Goal: Manage account settings

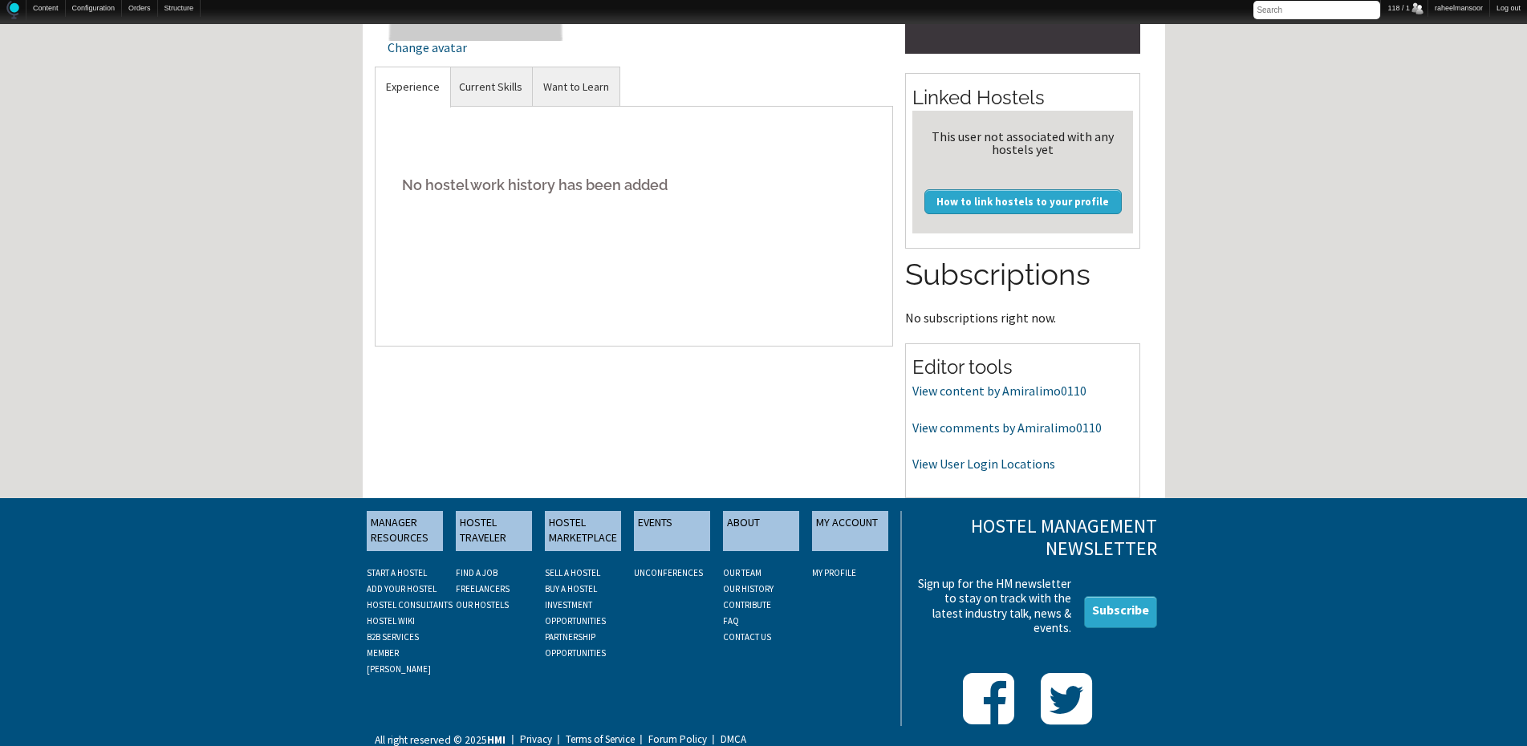
scroll to position [343, 0]
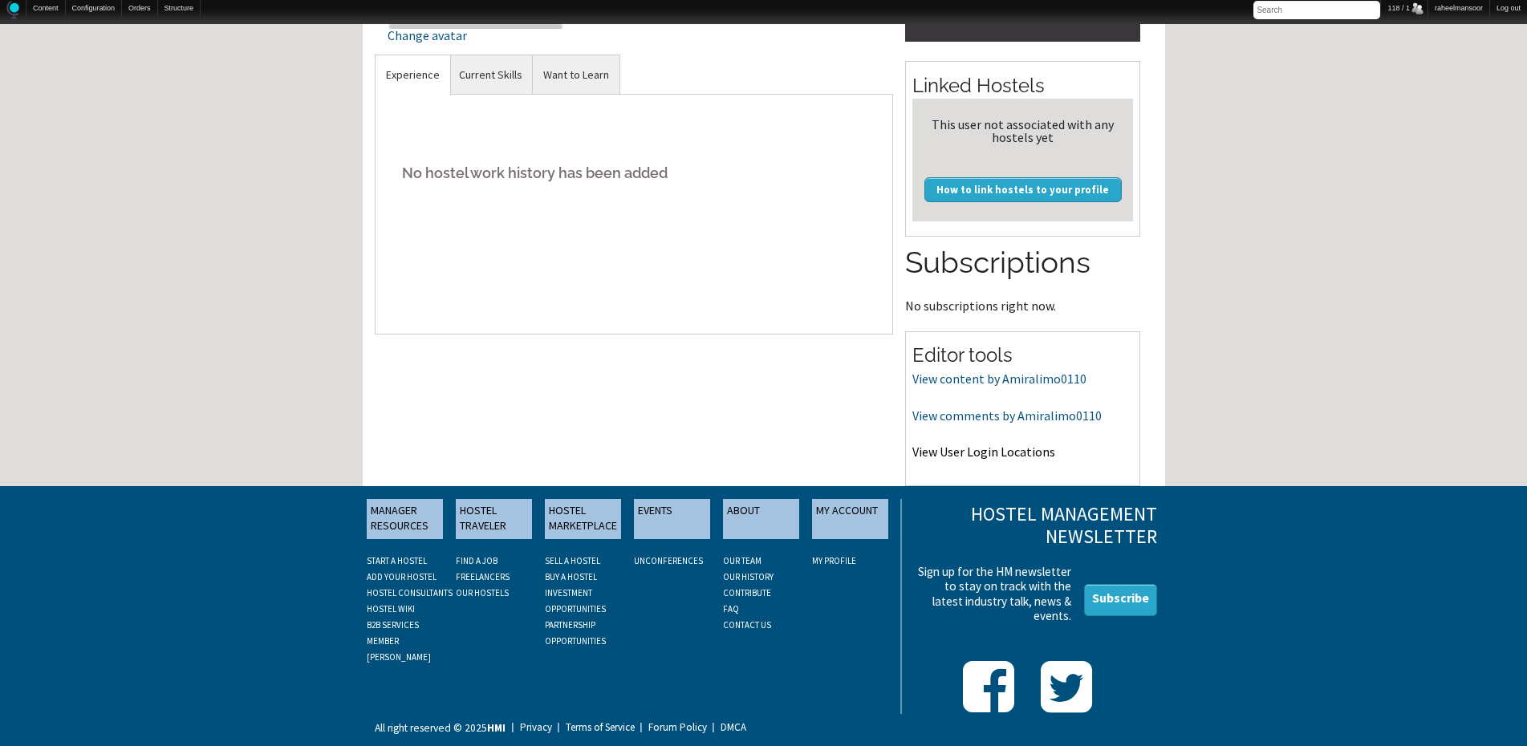
click at [1001, 456] on link "View User Login Locations" at bounding box center [983, 452] width 143 height 16
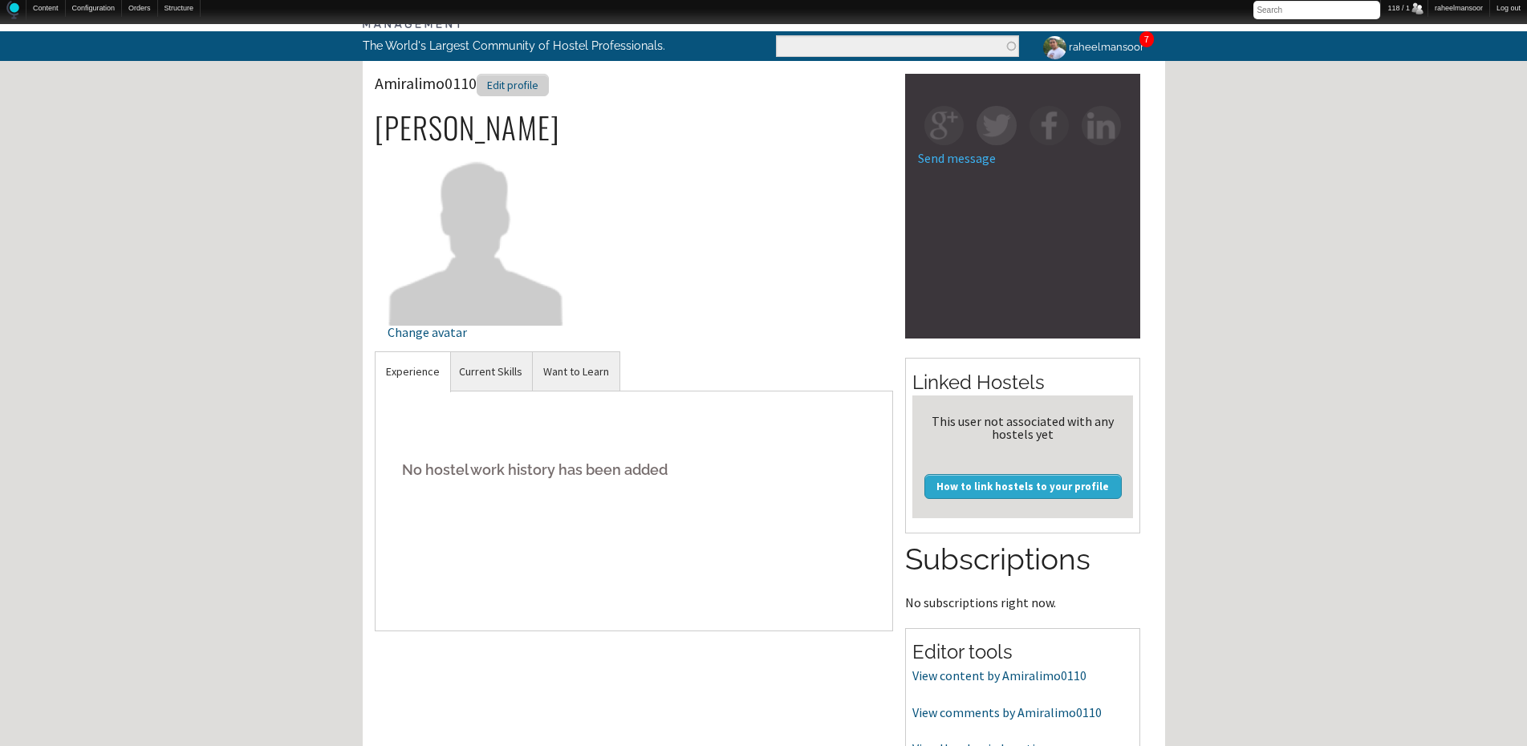
scroll to position [0, 0]
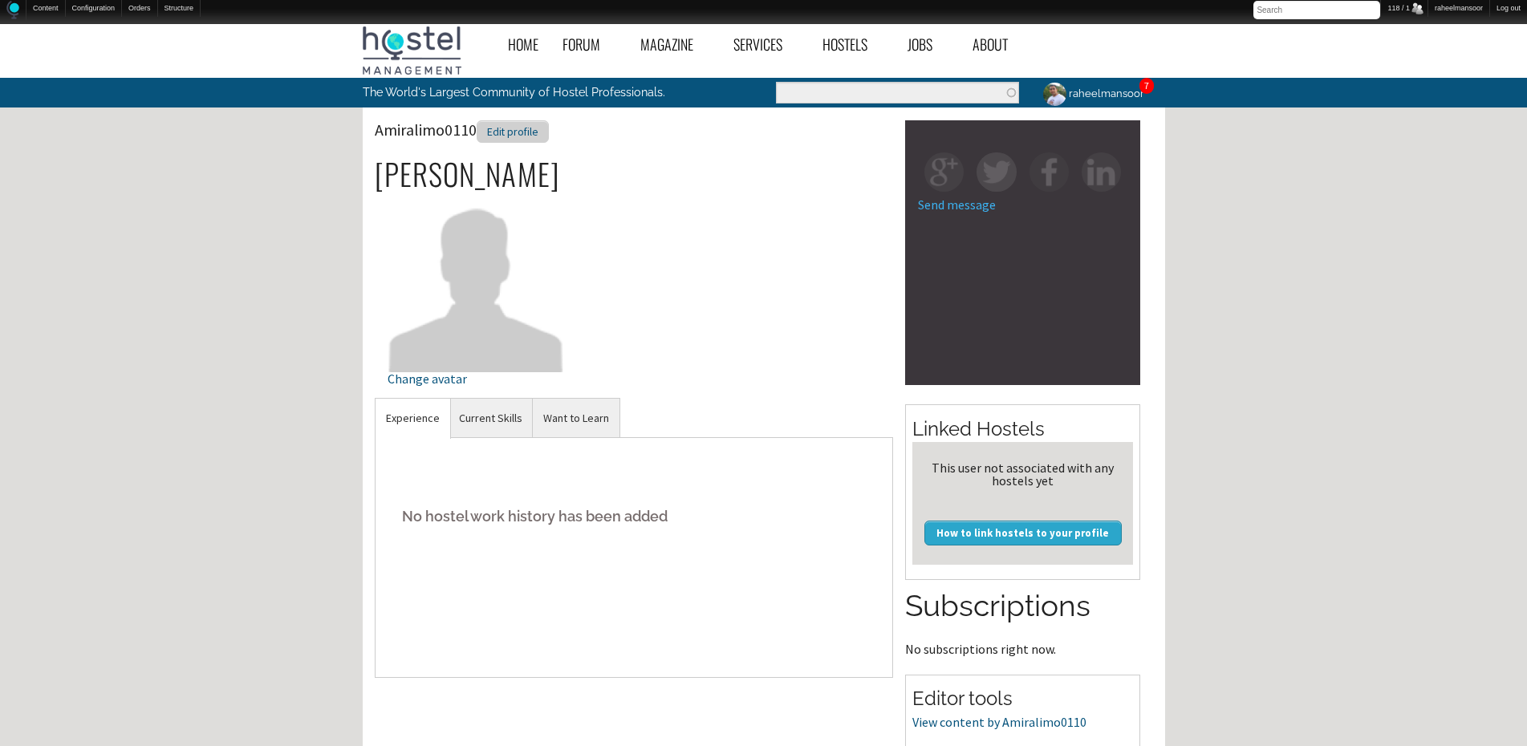
click at [527, 132] on div "Edit profile" at bounding box center [512, 131] width 72 height 23
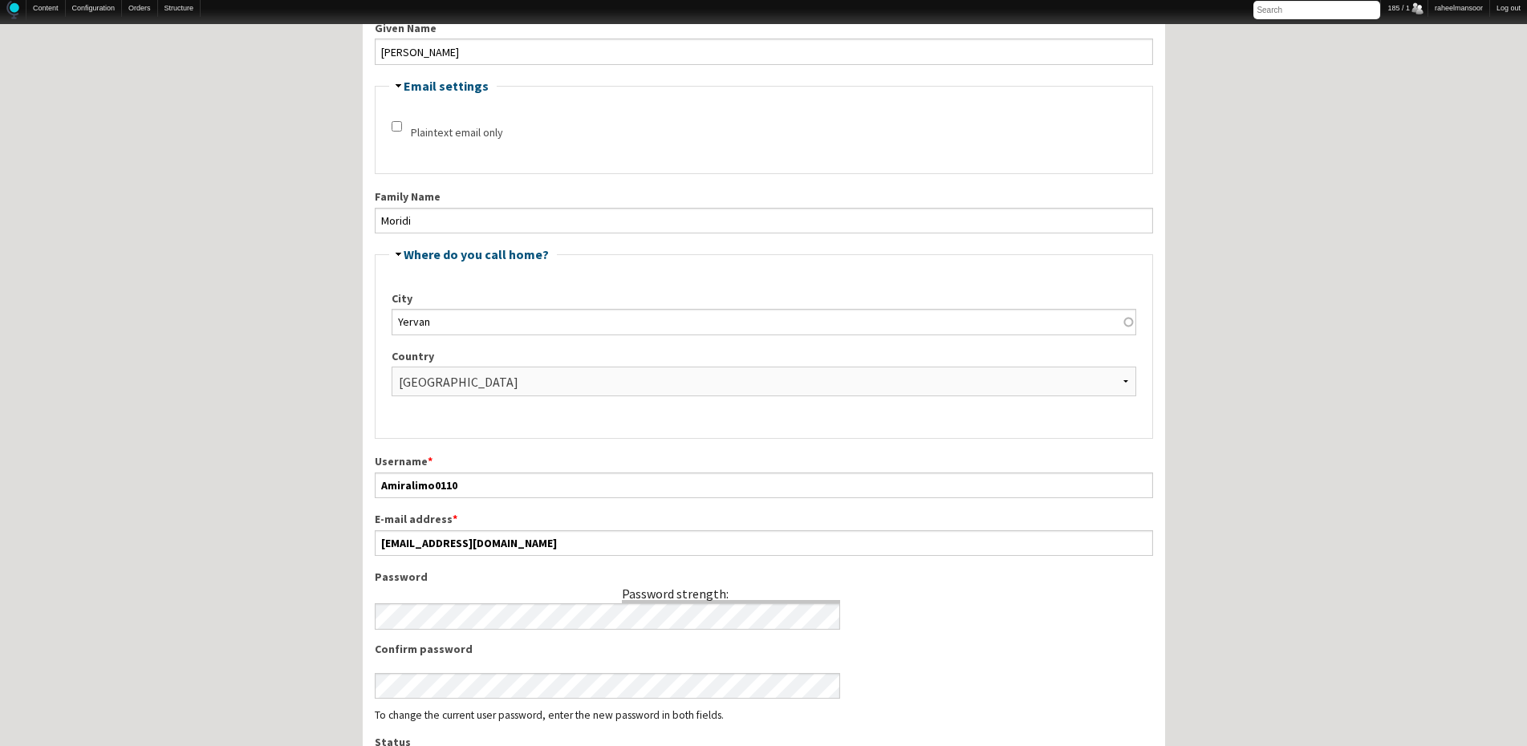
scroll to position [321, 0]
